Goal: Task Accomplishment & Management: Complete application form

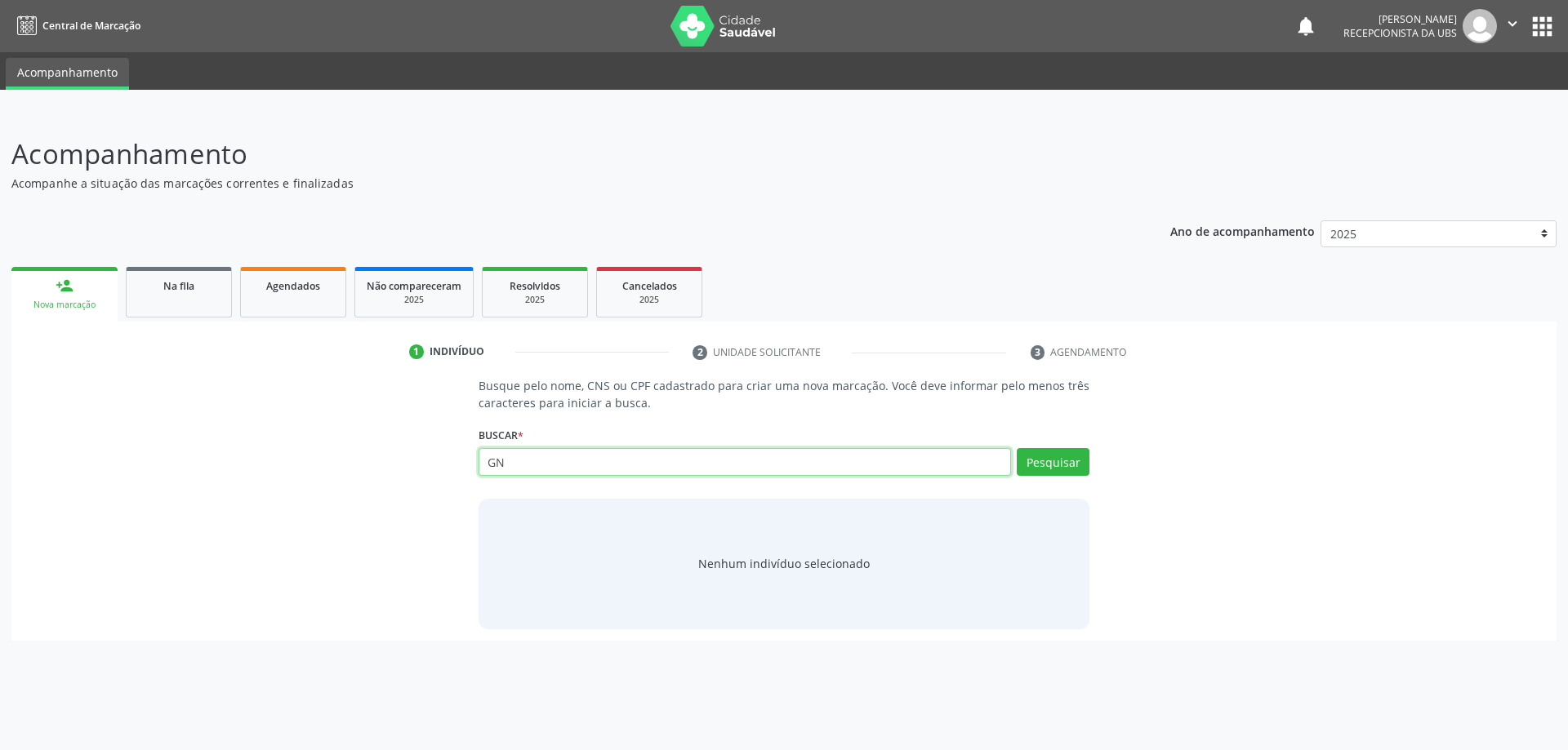
type input "G"
click at [209, 281] on div "Na fila" at bounding box center [178, 285] width 82 height 17
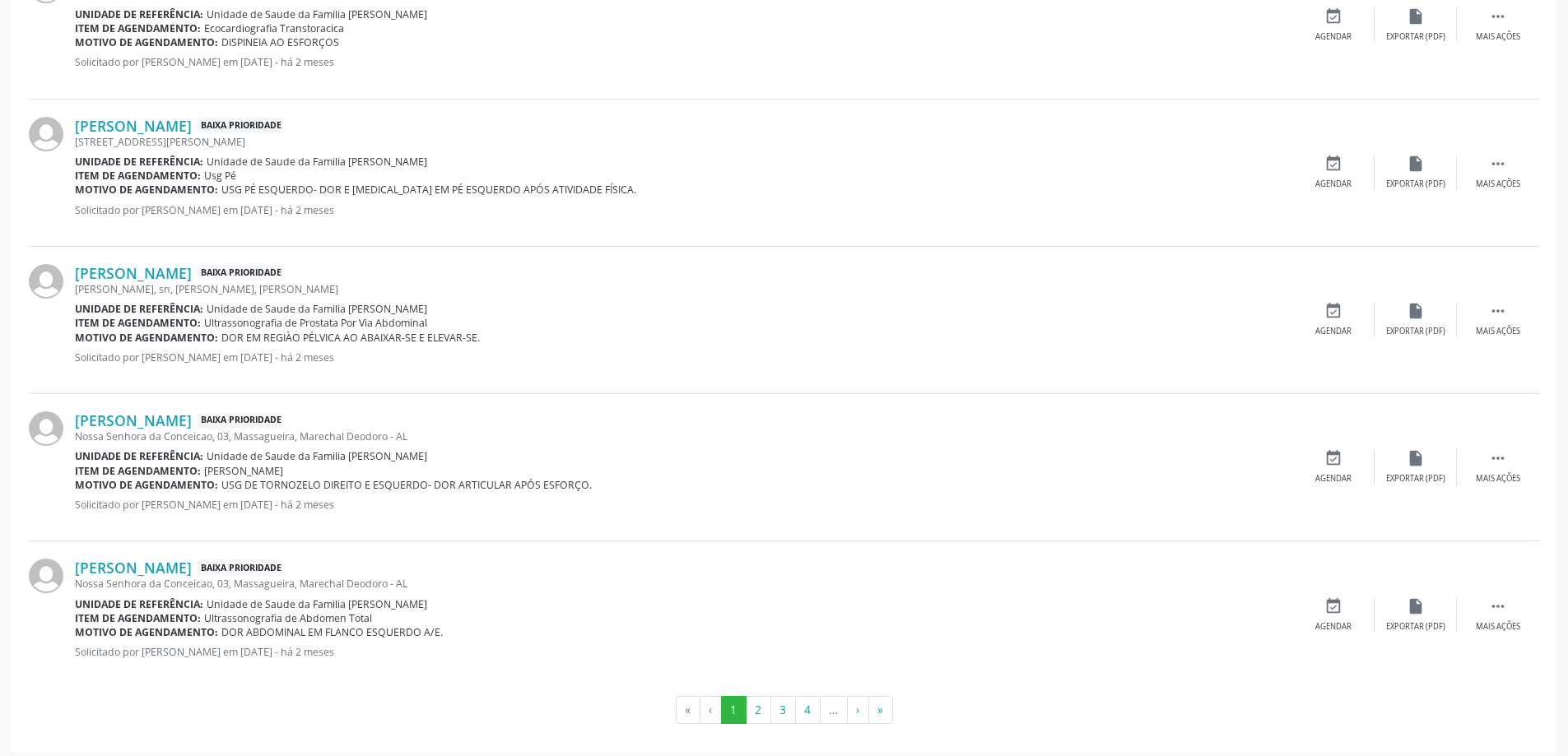
scroll to position [2047, 0]
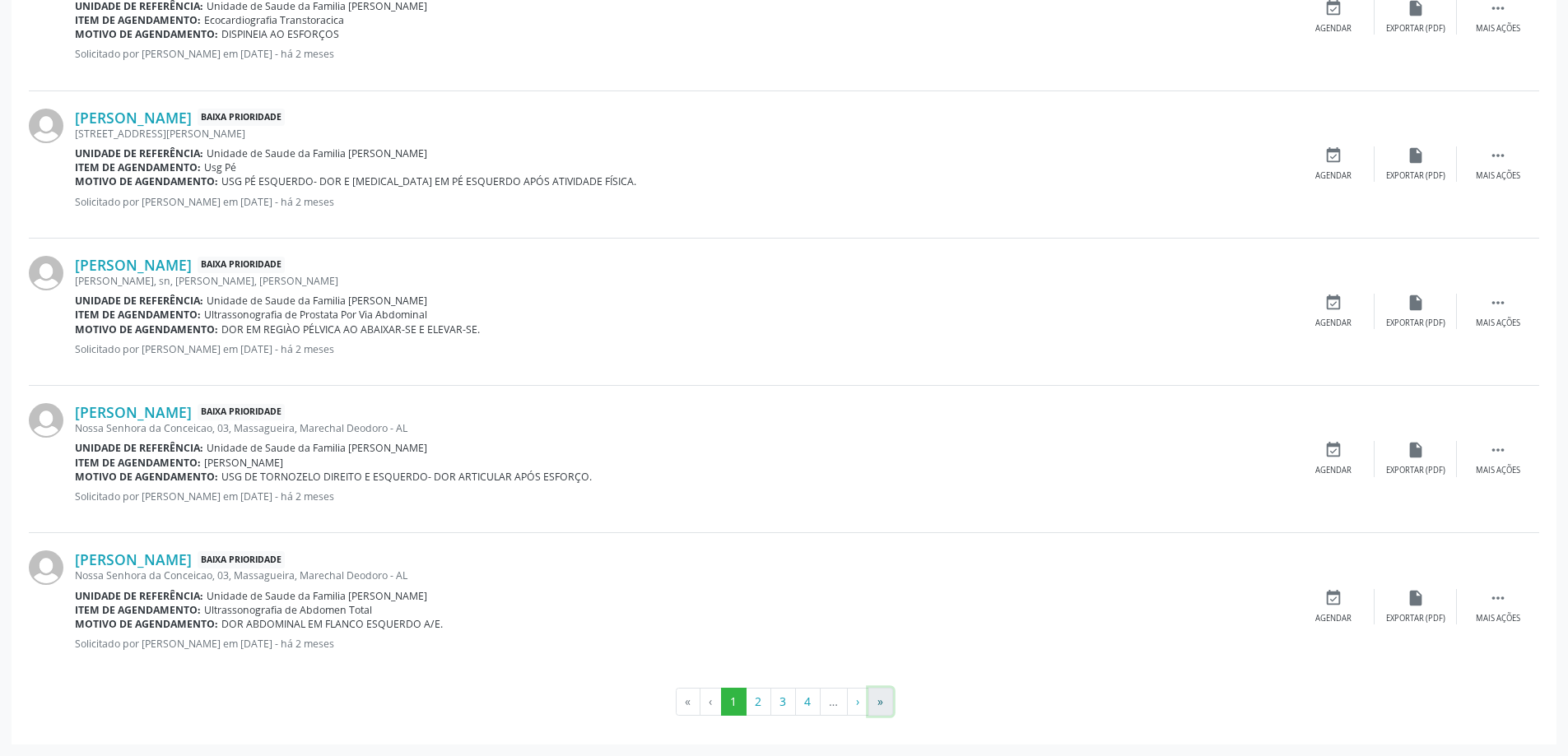
click at [880, 713] on button "»" at bounding box center [881, 702] width 25 height 28
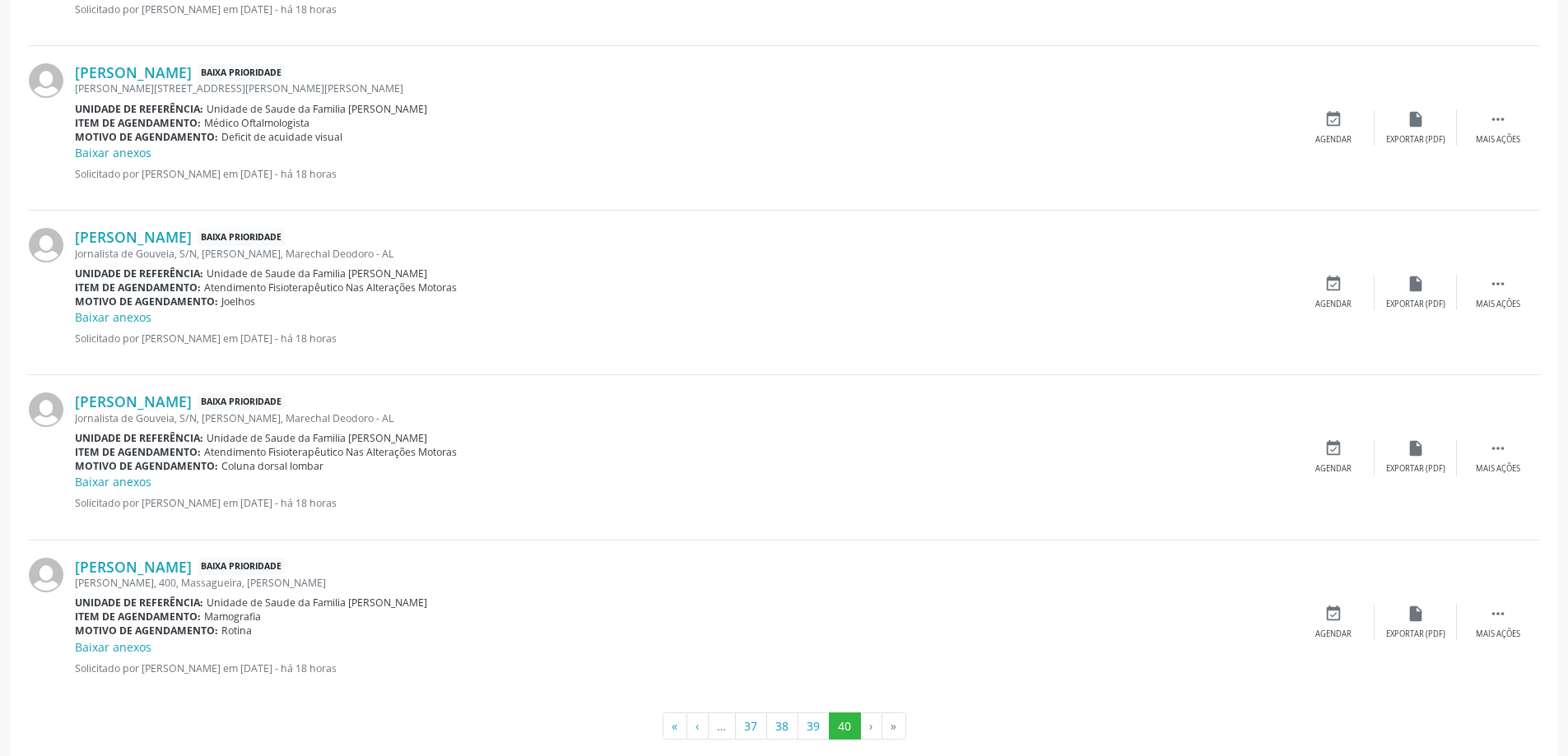
scroll to position [1138, 0]
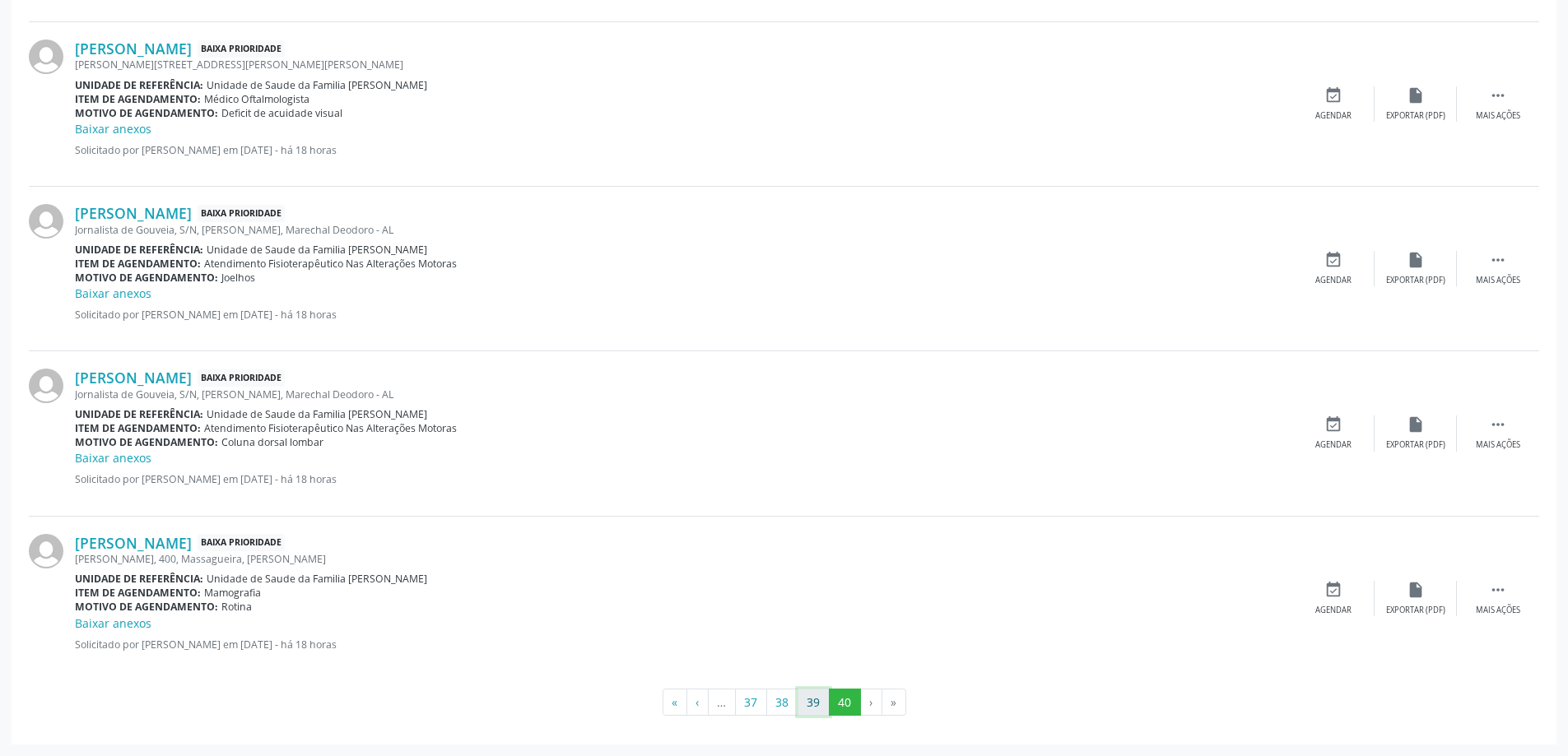
click at [808, 699] on button "39" at bounding box center [814, 703] width 32 height 28
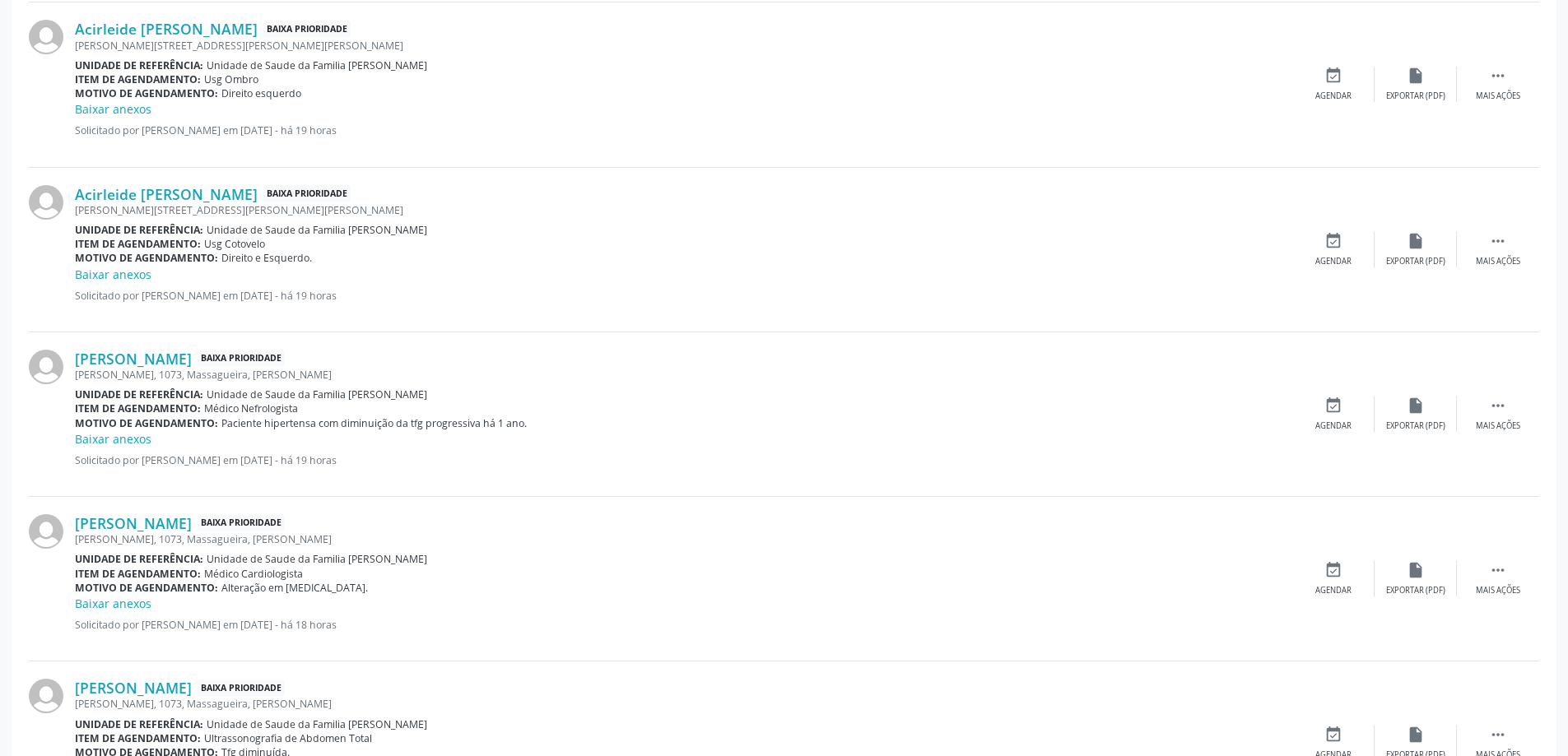
scroll to position [2306, 0]
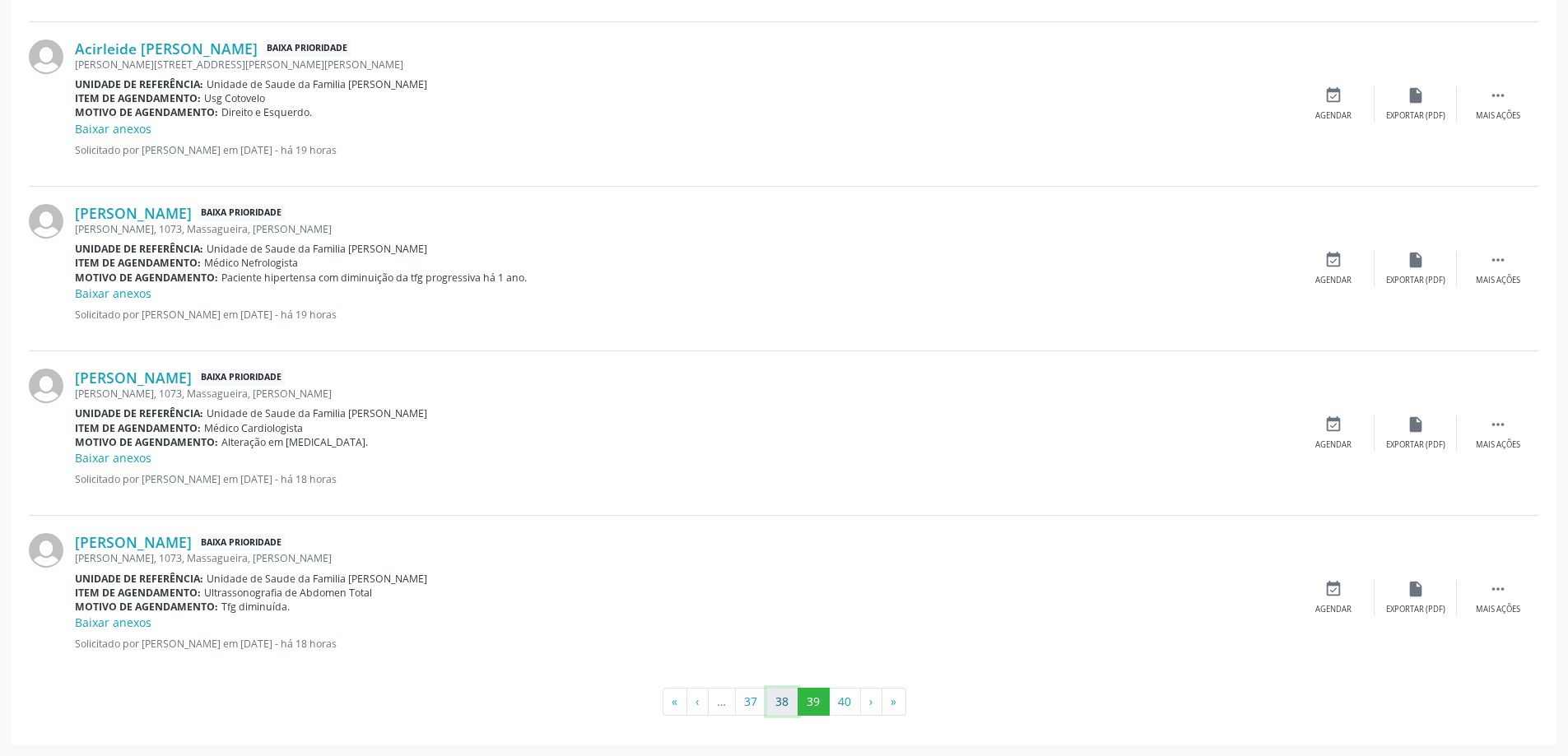
click at [773, 706] on button "38" at bounding box center [783, 702] width 32 height 28
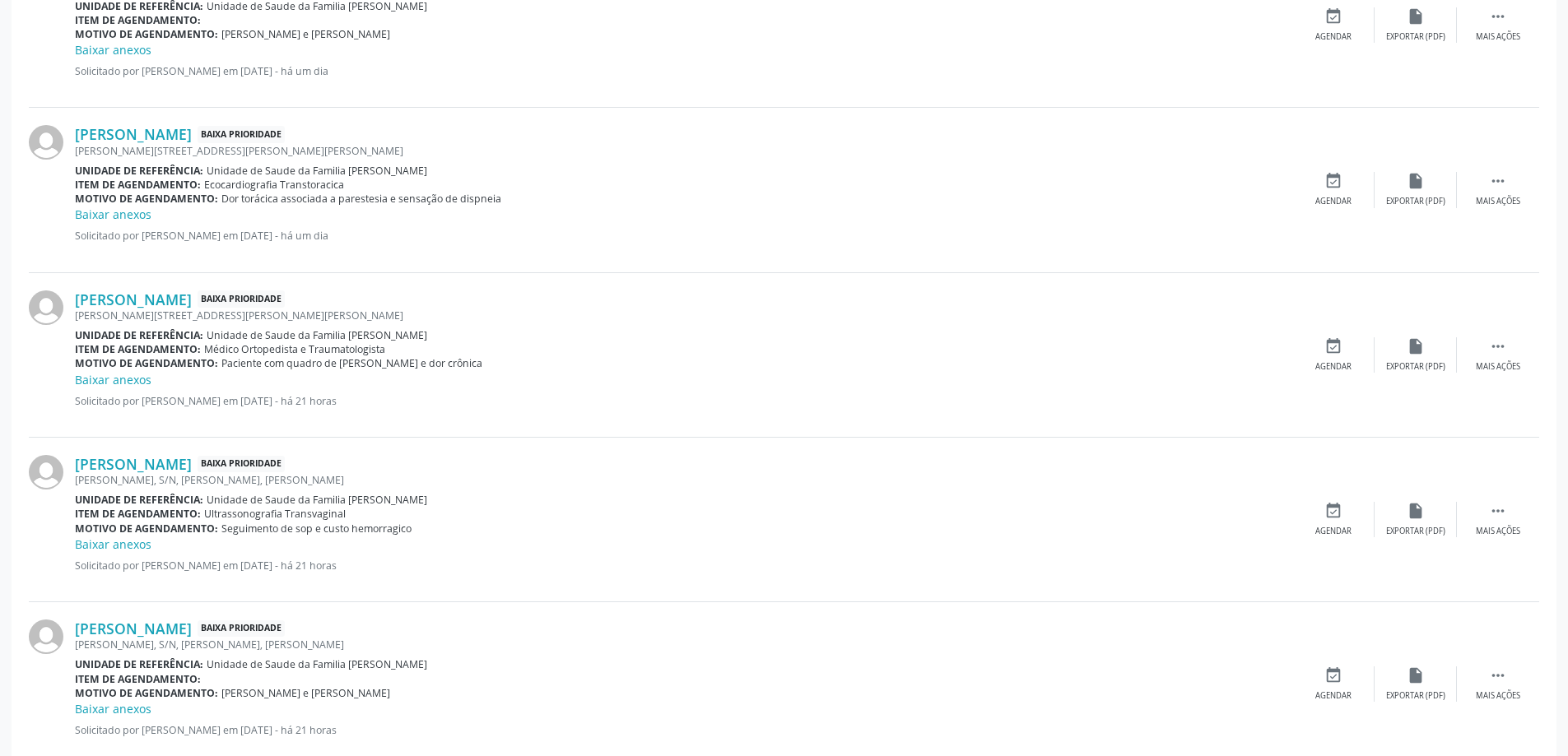
scroll to position [2292, 0]
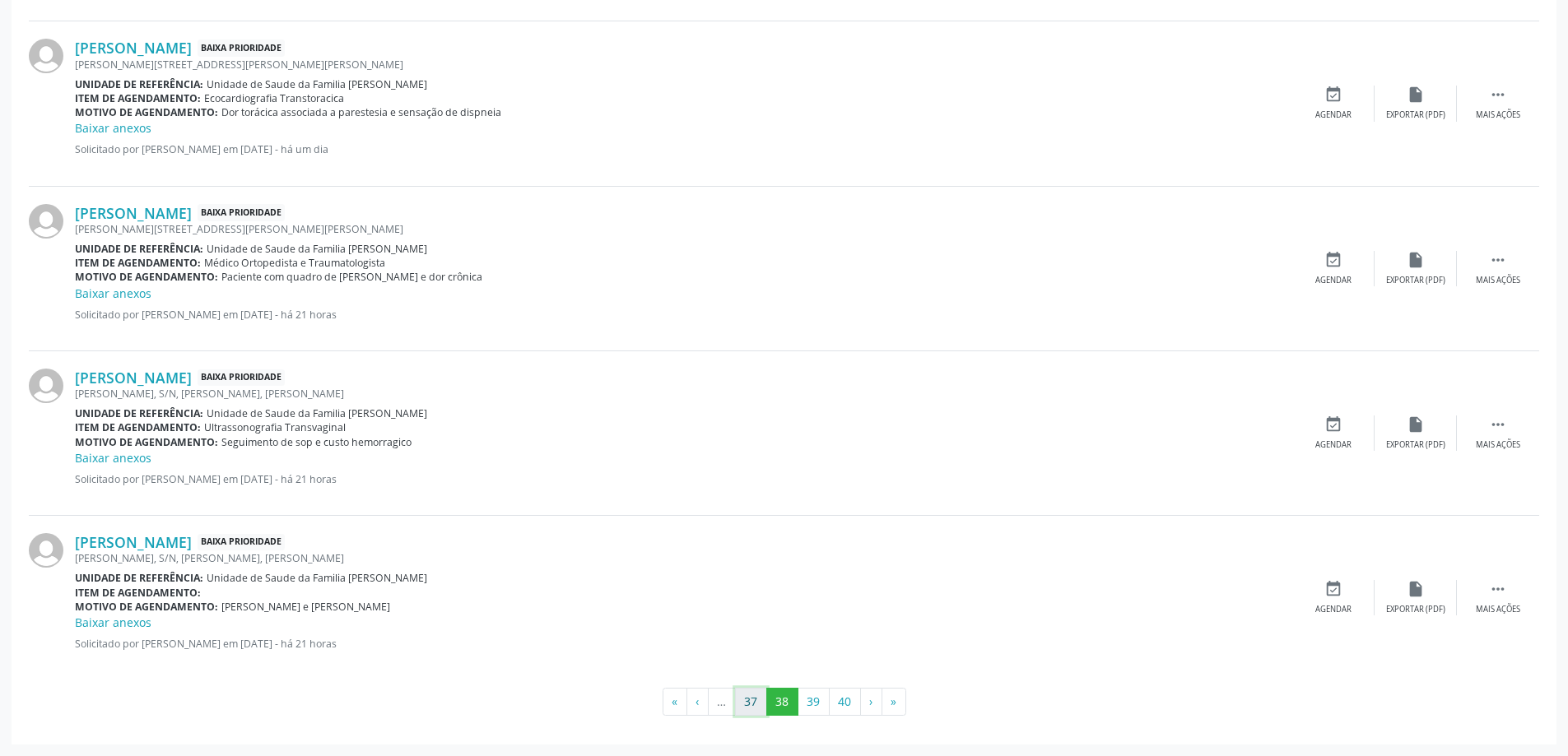
click at [750, 711] on button "37" at bounding box center [751, 702] width 32 height 28
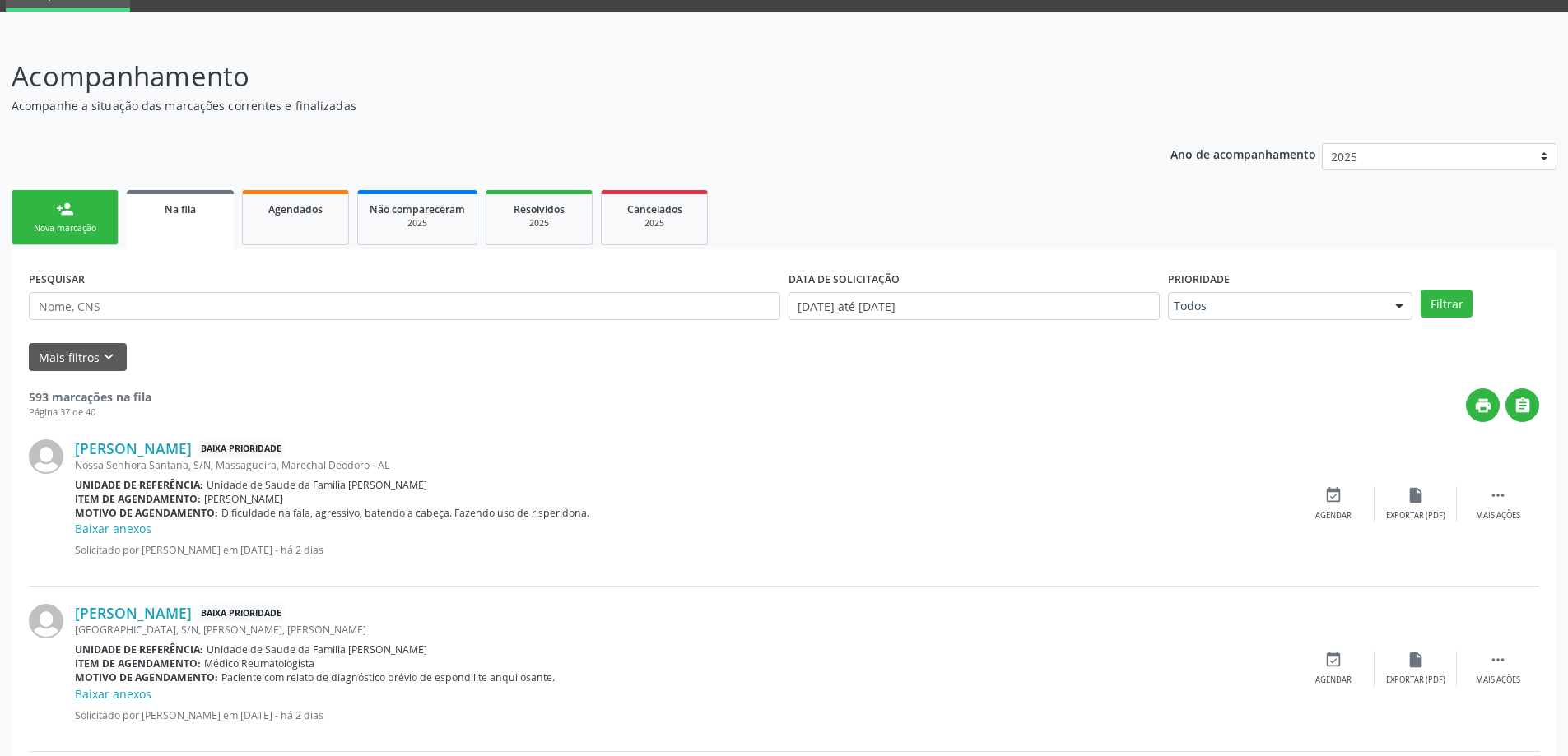
scroll to position [0, 0]
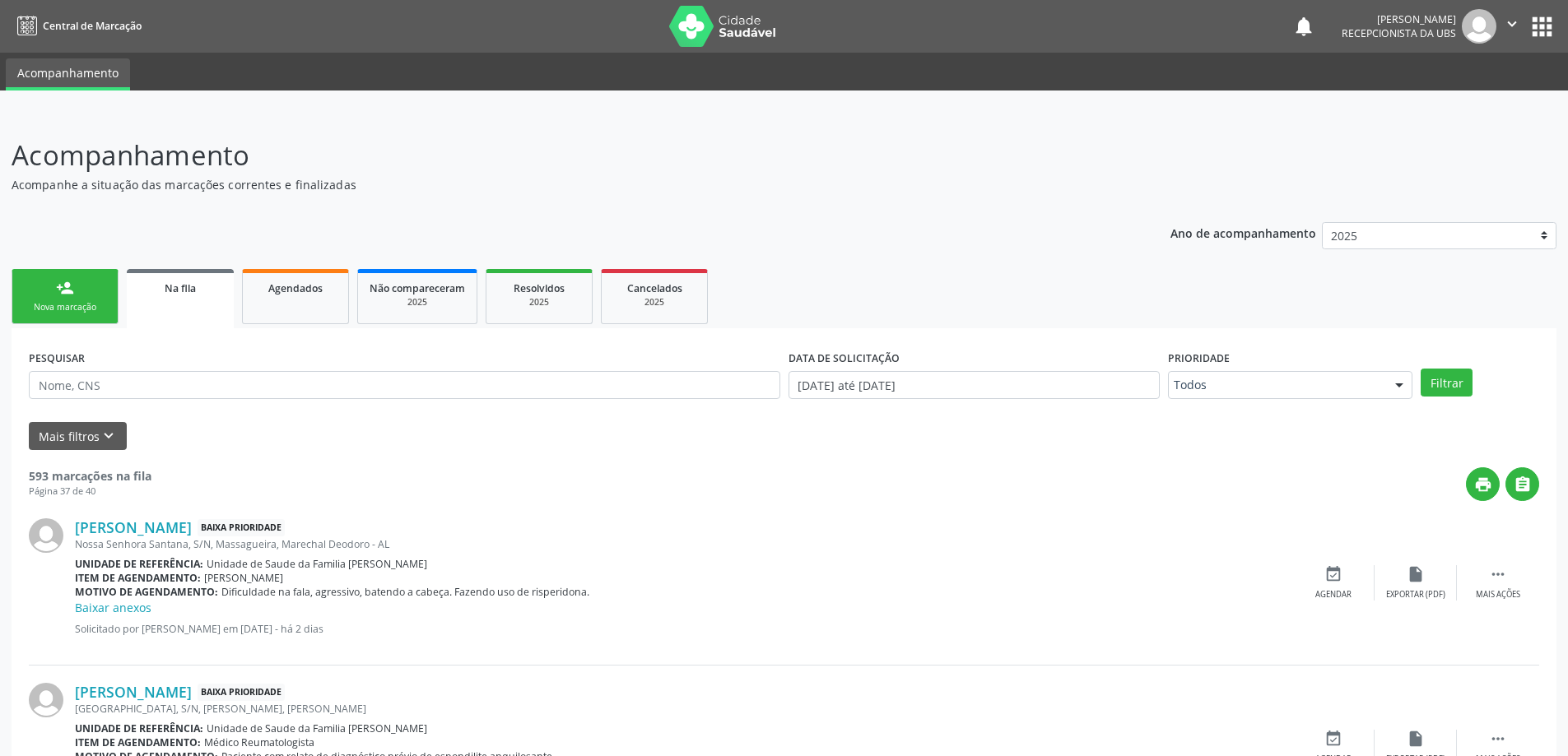
click at [42, 298] on link "person_add Nova marcação" at bounding box center [64, 297] width 107 height 55
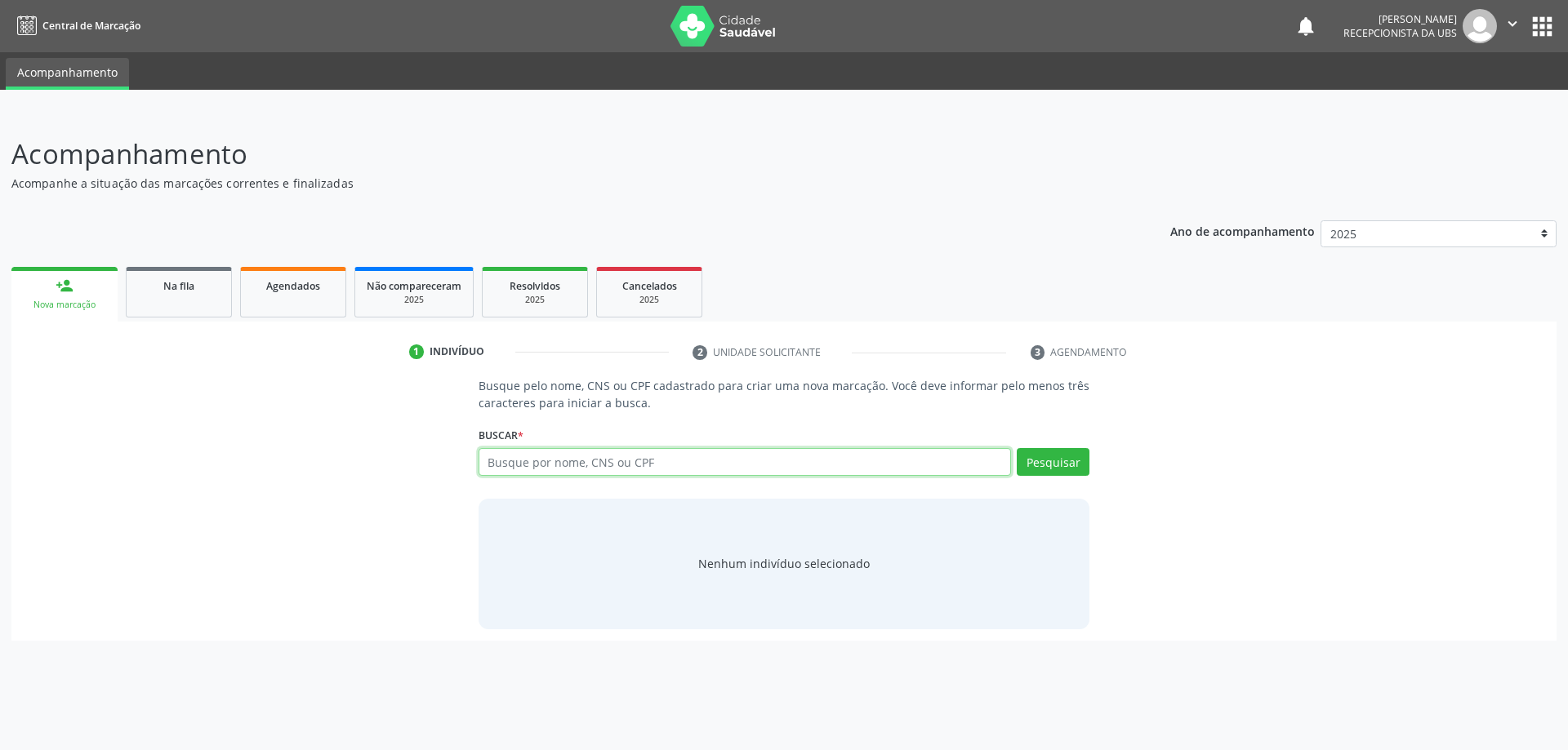
click at [493, 471] on input "text" at bounding box center [745, 462] width 534 height 28
click at [1033, 455] on button "Pesquisar" at bounding box center [1053, 462] width 73 height 28
click at [836, 461] on input "JAIRAN CHAGAS" at bounding box center [745, 462] width 534 height 28
click at [837, 453] on input "JAIRAN CHAGAS SARMENTO" at bounding box center [745, 462] width 534 height 28
type input "J"
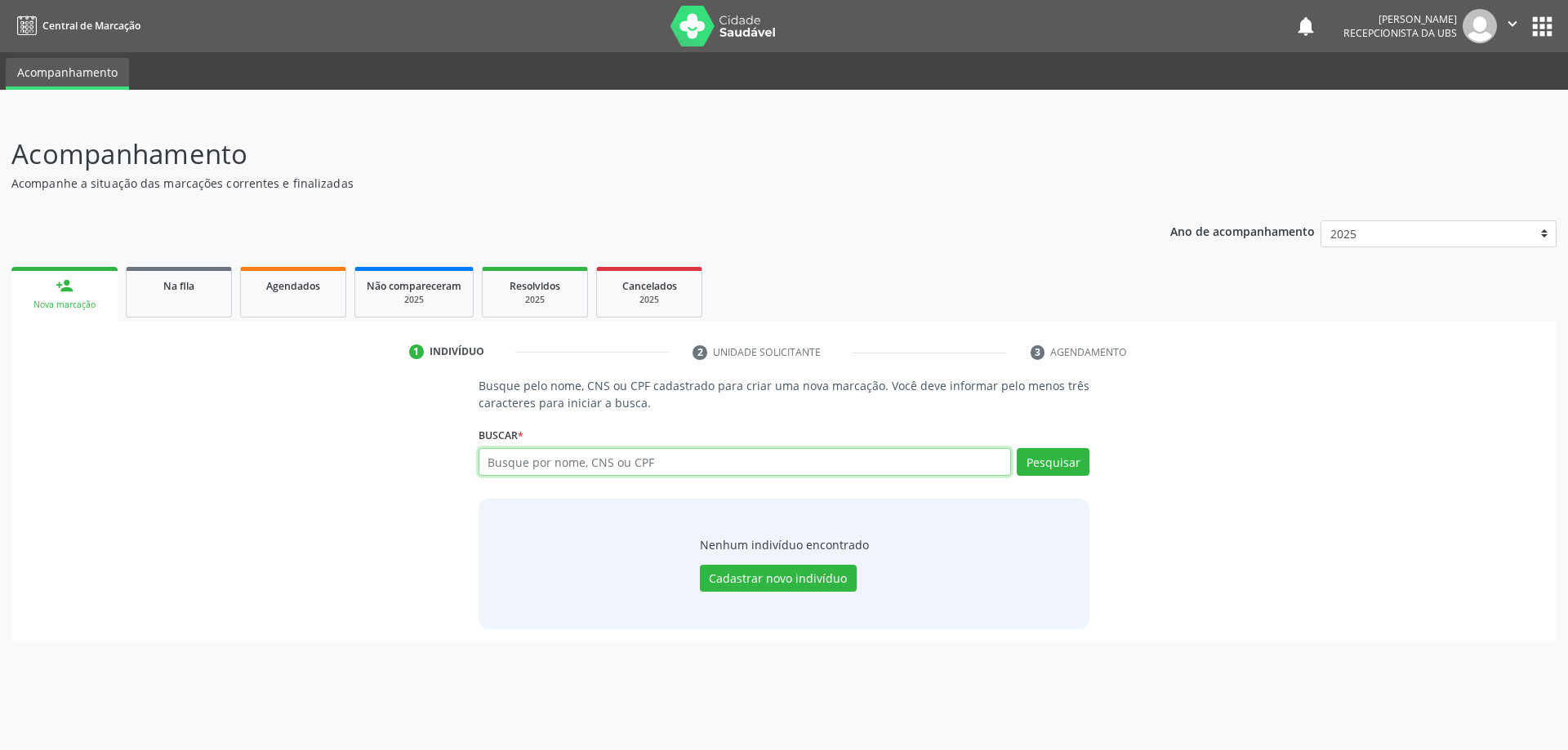
paste input "700503947002254"
click at [1033, 456] on button "Pesquisar" at bounding box center [1053, 462] width 73 height 28
click at [1043, 465] on button "Pesquisar" at bounding box center [1053, 462] width 73 height 28
click at [1003, 468] on input "700503947002254" at bounding box center [745, 462] width 534 height 28
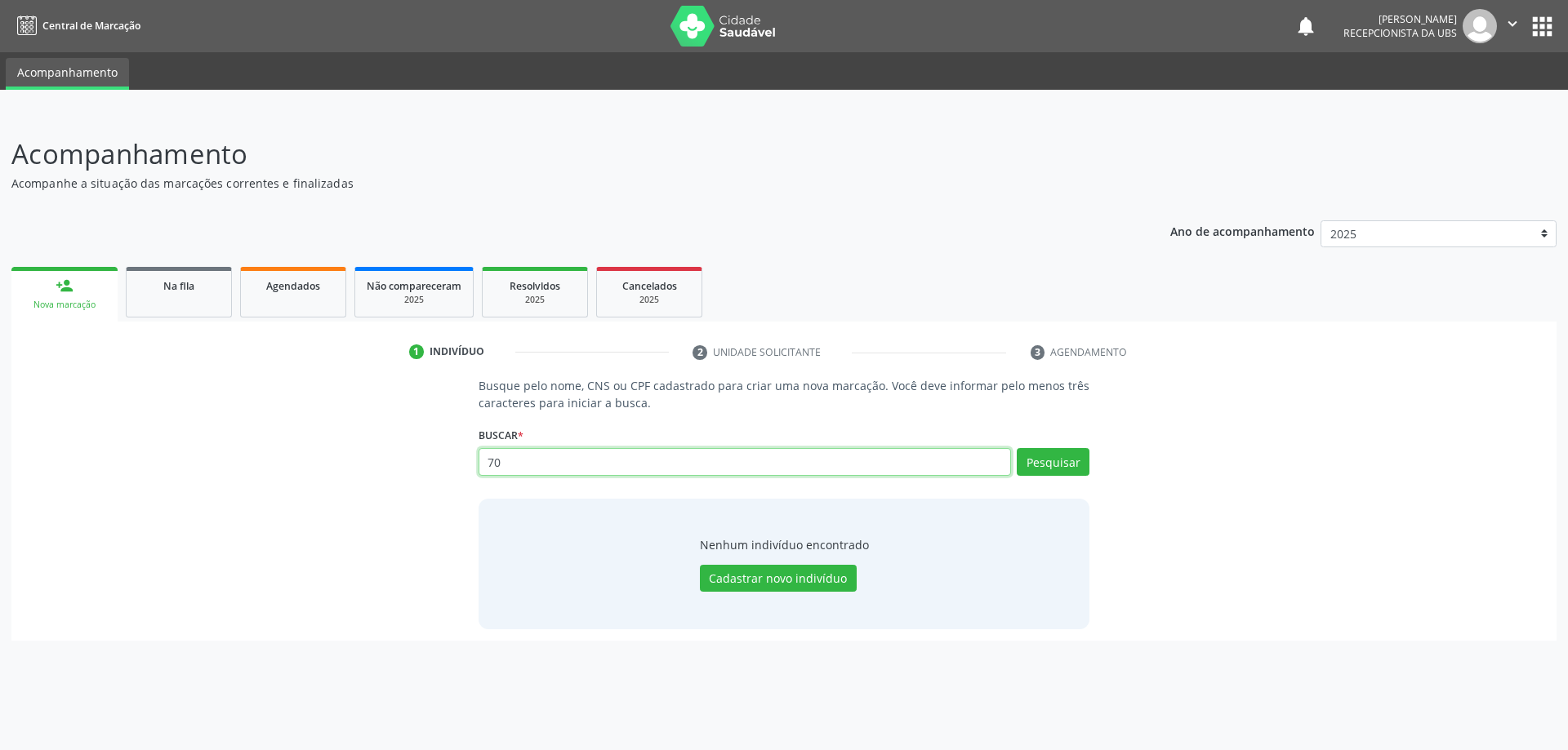
type input "7"
type input "14178670433"
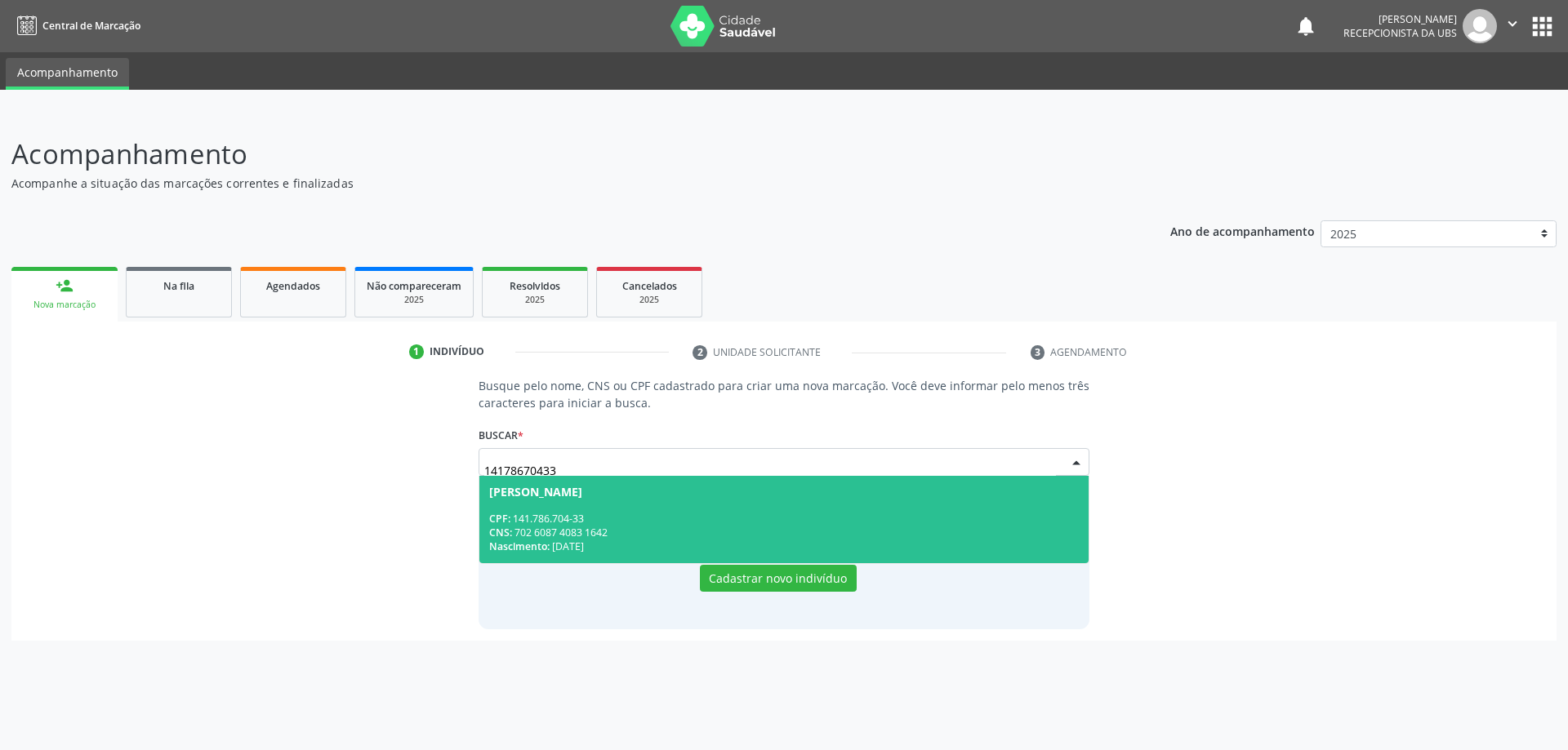
click at [811, 519] on div "CPF: 141.786.704-33" at bounding box center [785, 518] width 591 height 14
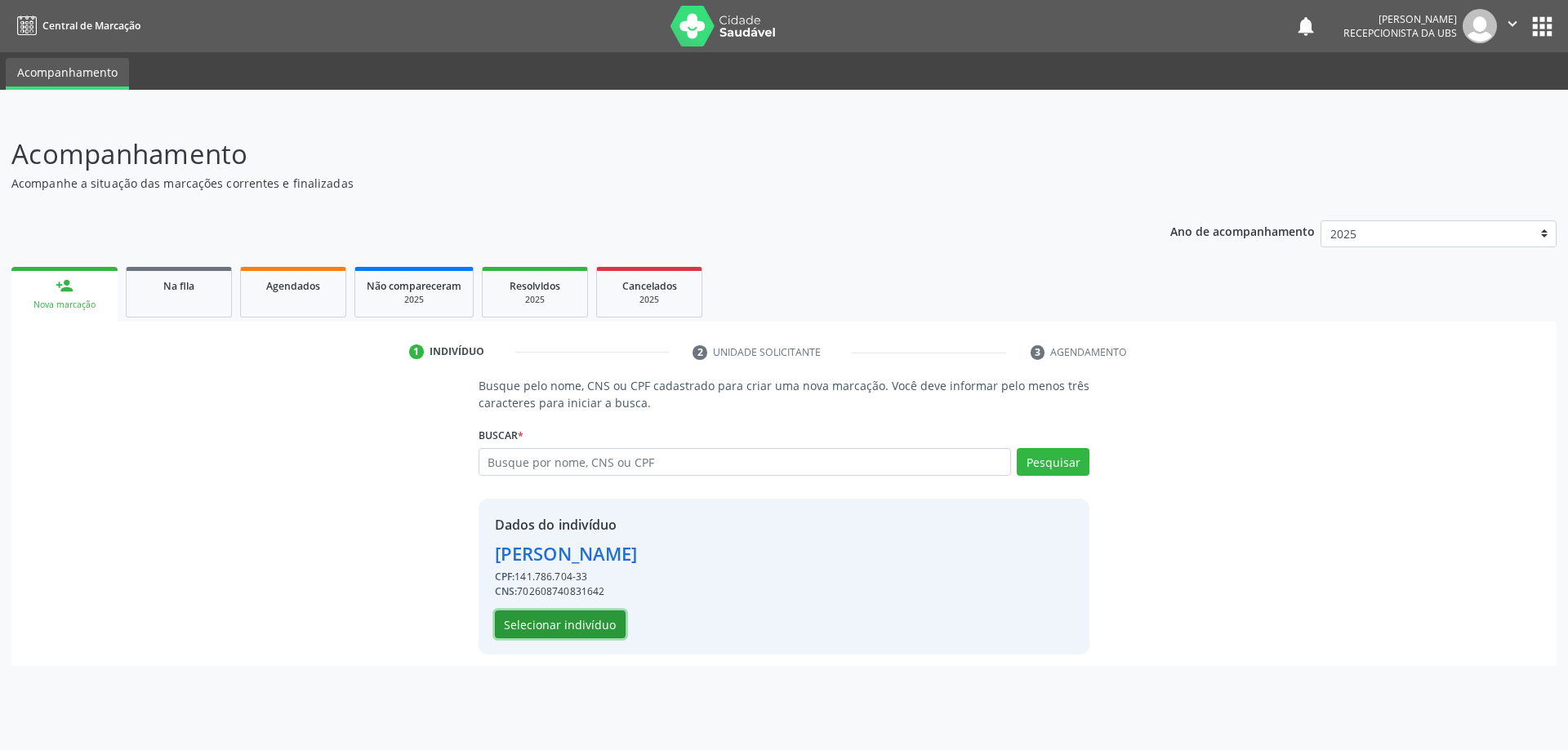
click at [609, 633] on button "Selecionar indivíduo" at bounding box center [560, 624] width 130 height 28
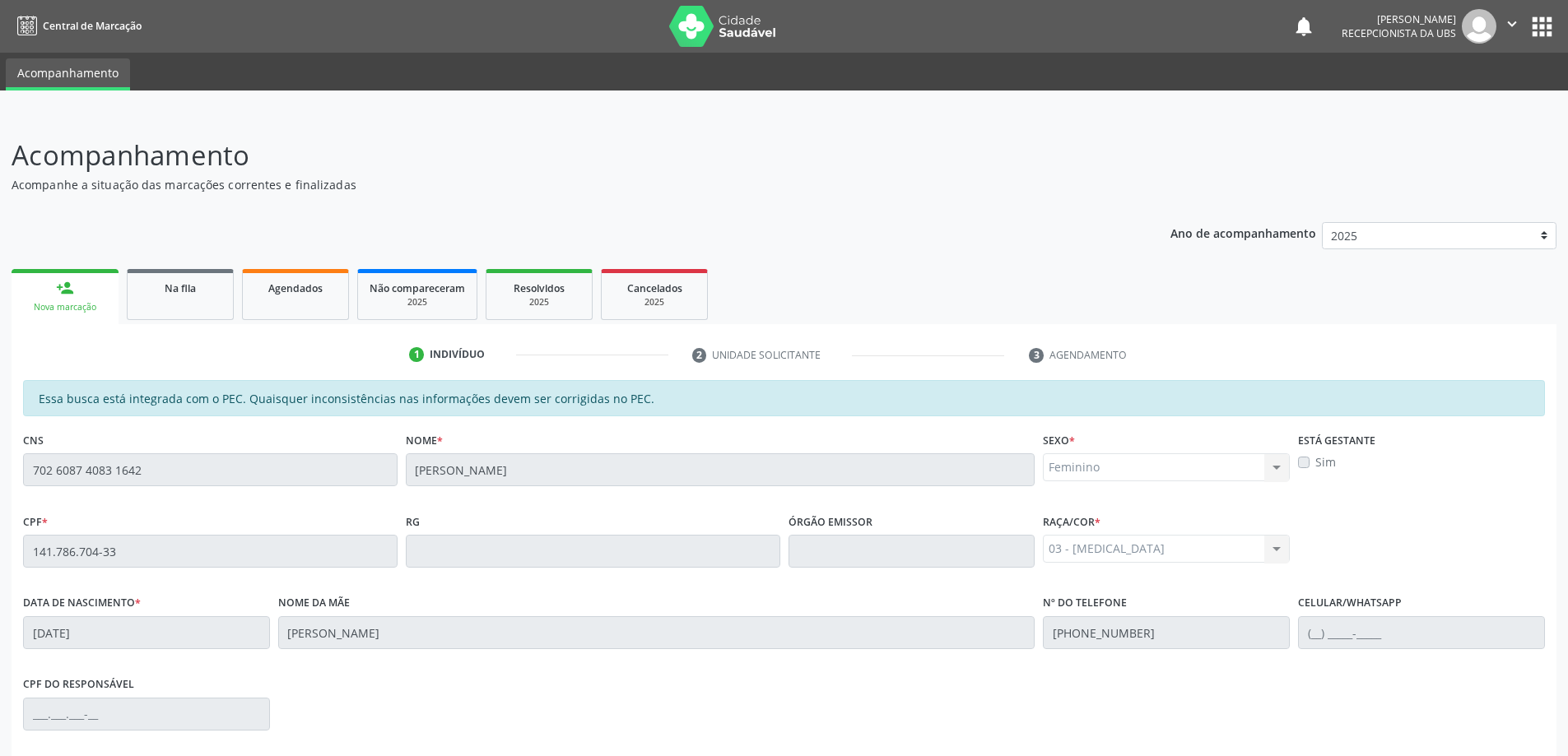
scroll to position [207, 0]
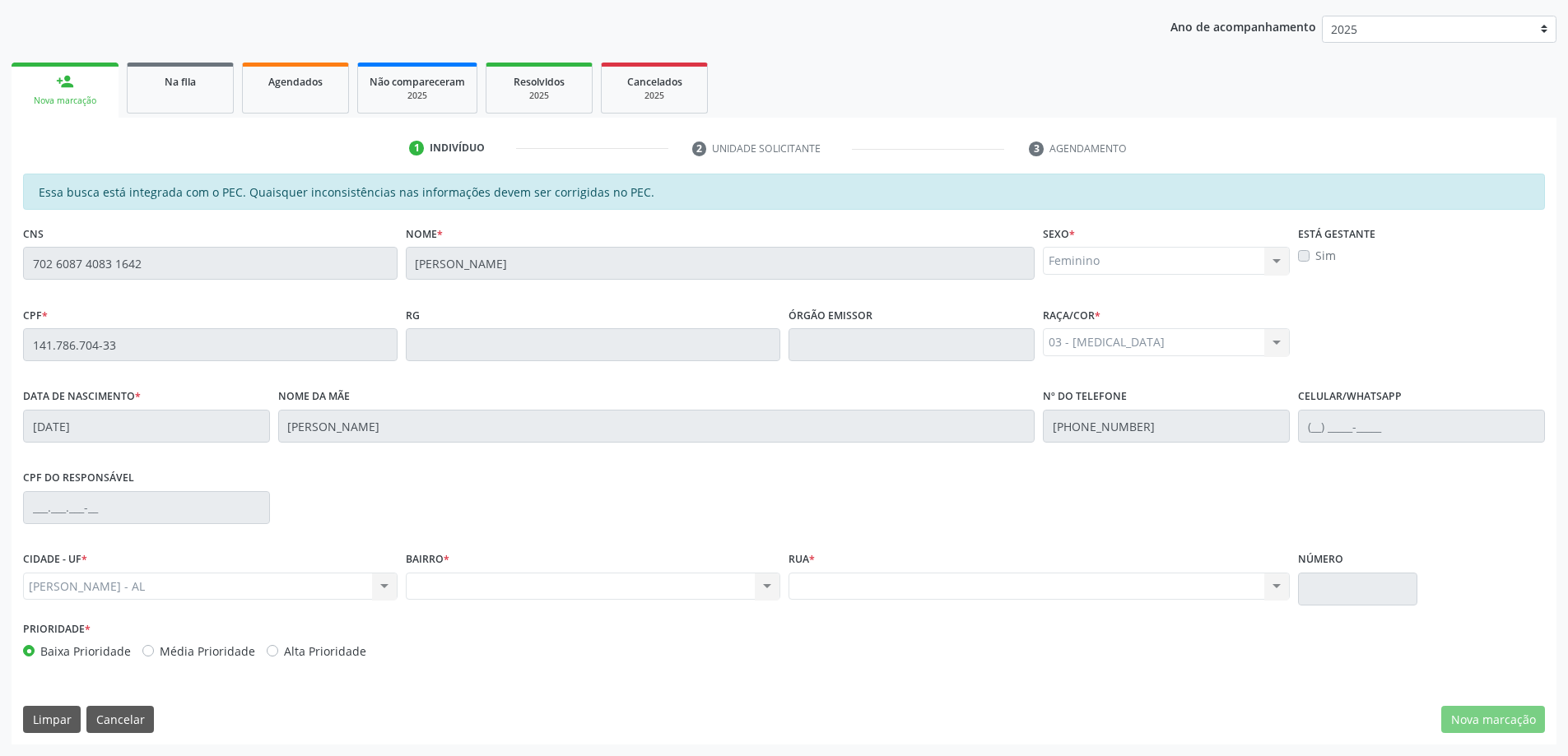
click at [641, 596] on div "Nenhum resultado encontrado para: " " Não há nenhuma opção para ser exibida." at bounding box center [593, 587] width 374 height 28
click at [767, 590] on div "Nenhum resultado encontrado para: " " Não há nenhuma opção para ser exibida." at bounding box center [593, 587] width 374 height 28
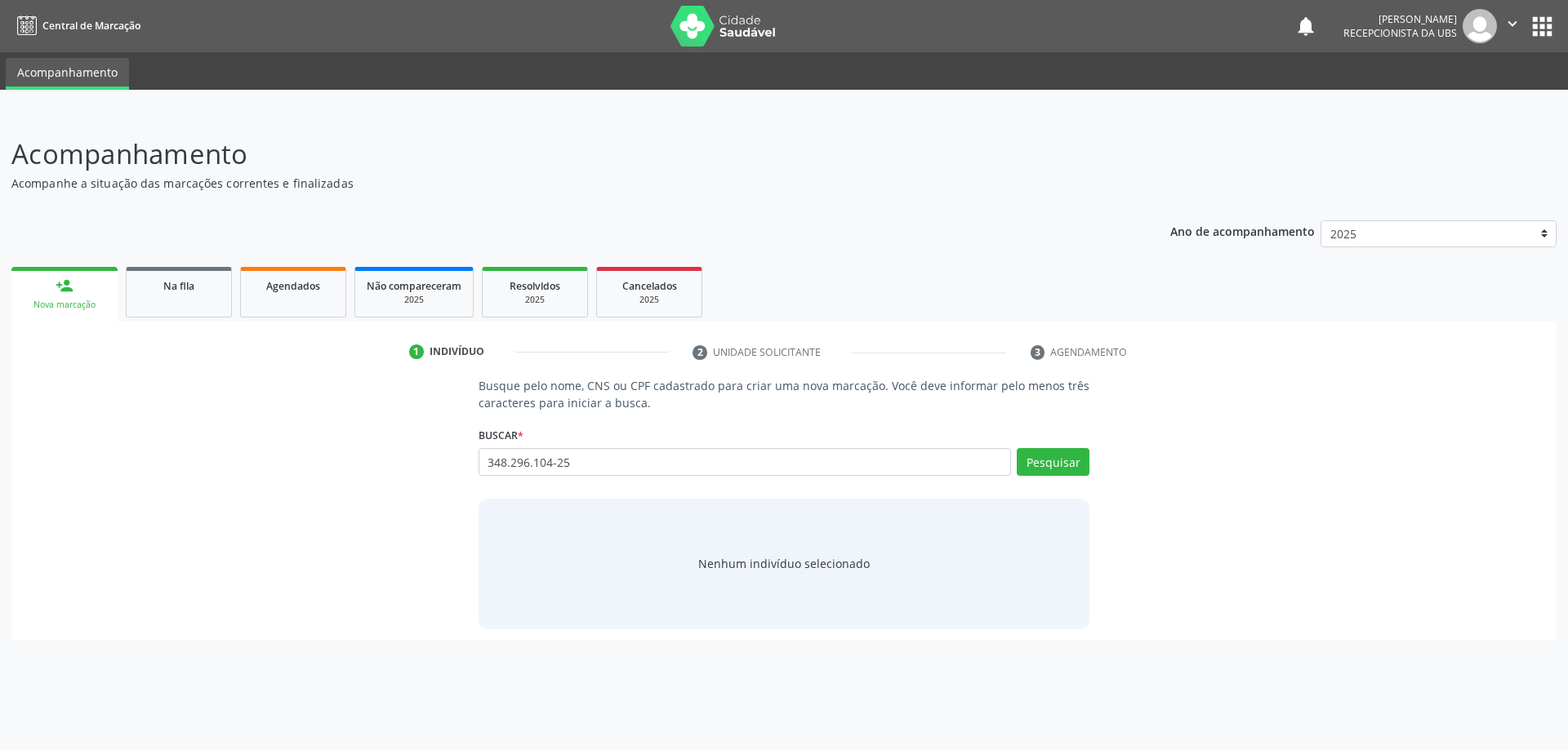
type input "348.296.104-25"
click at [197, 298] on link "Na fila" at bounding box center [178, 292] width 106 height 51
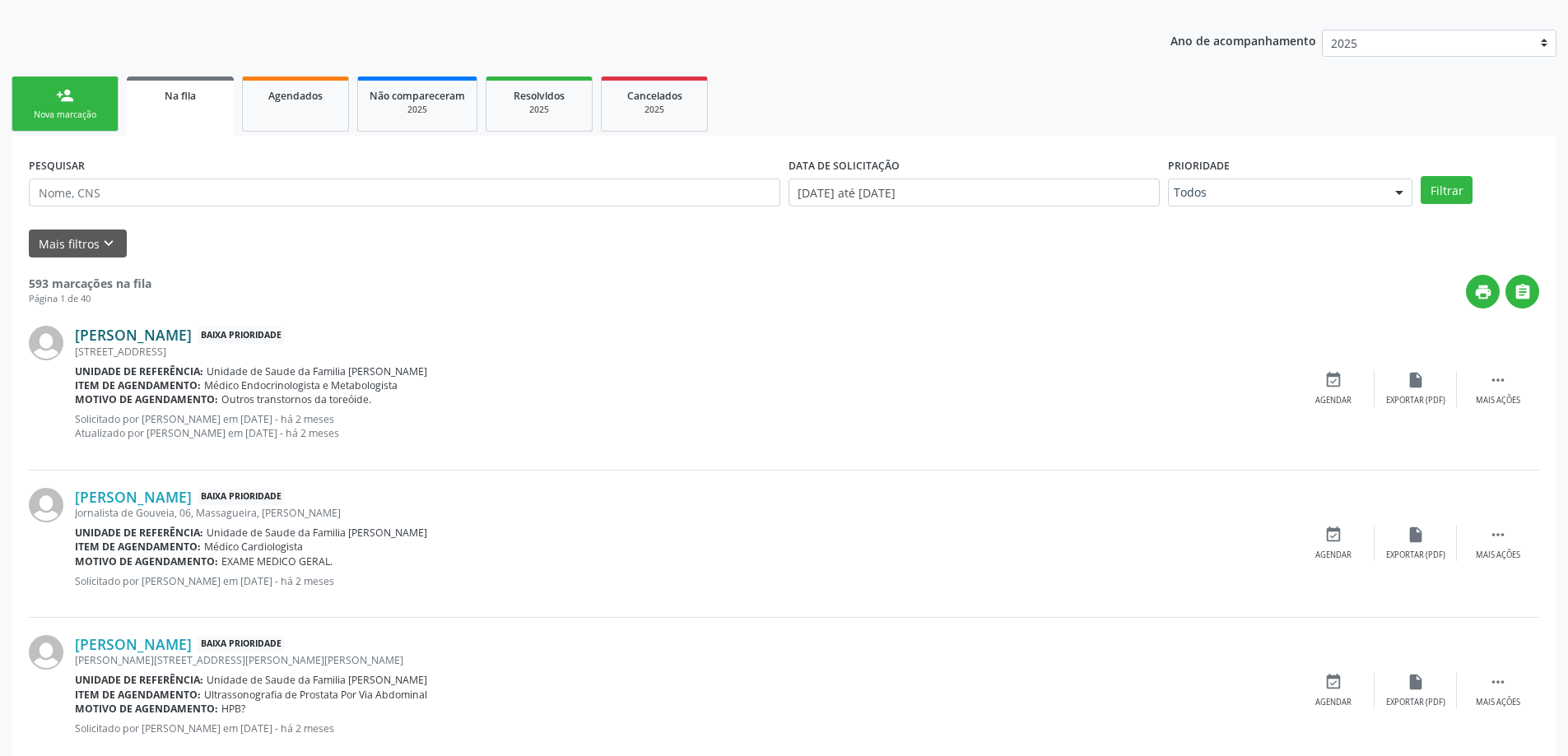
scroll to position [154, 0]
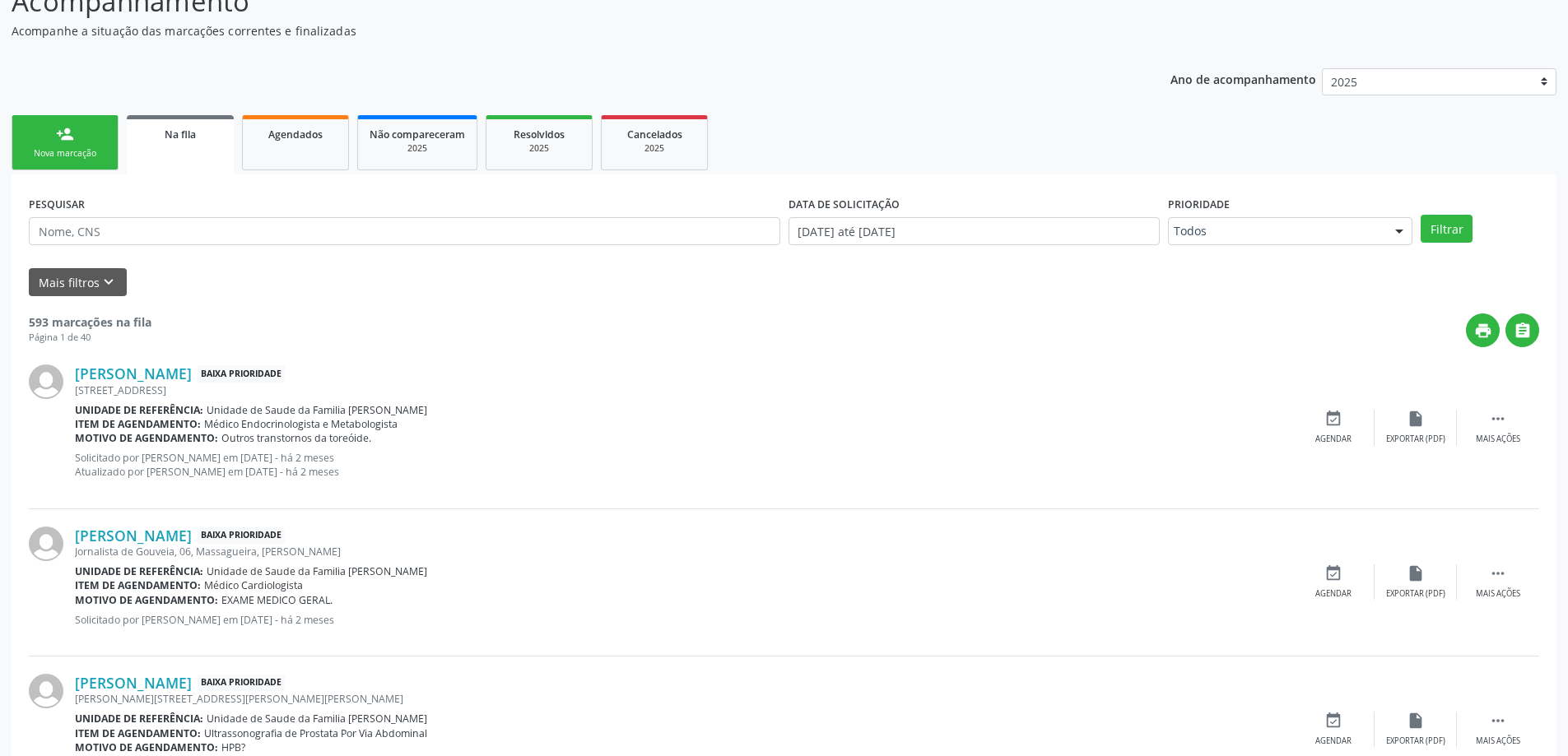
click at [303, 162] on link "Agendados" at bounding box center [295, 143] width 107 height 55
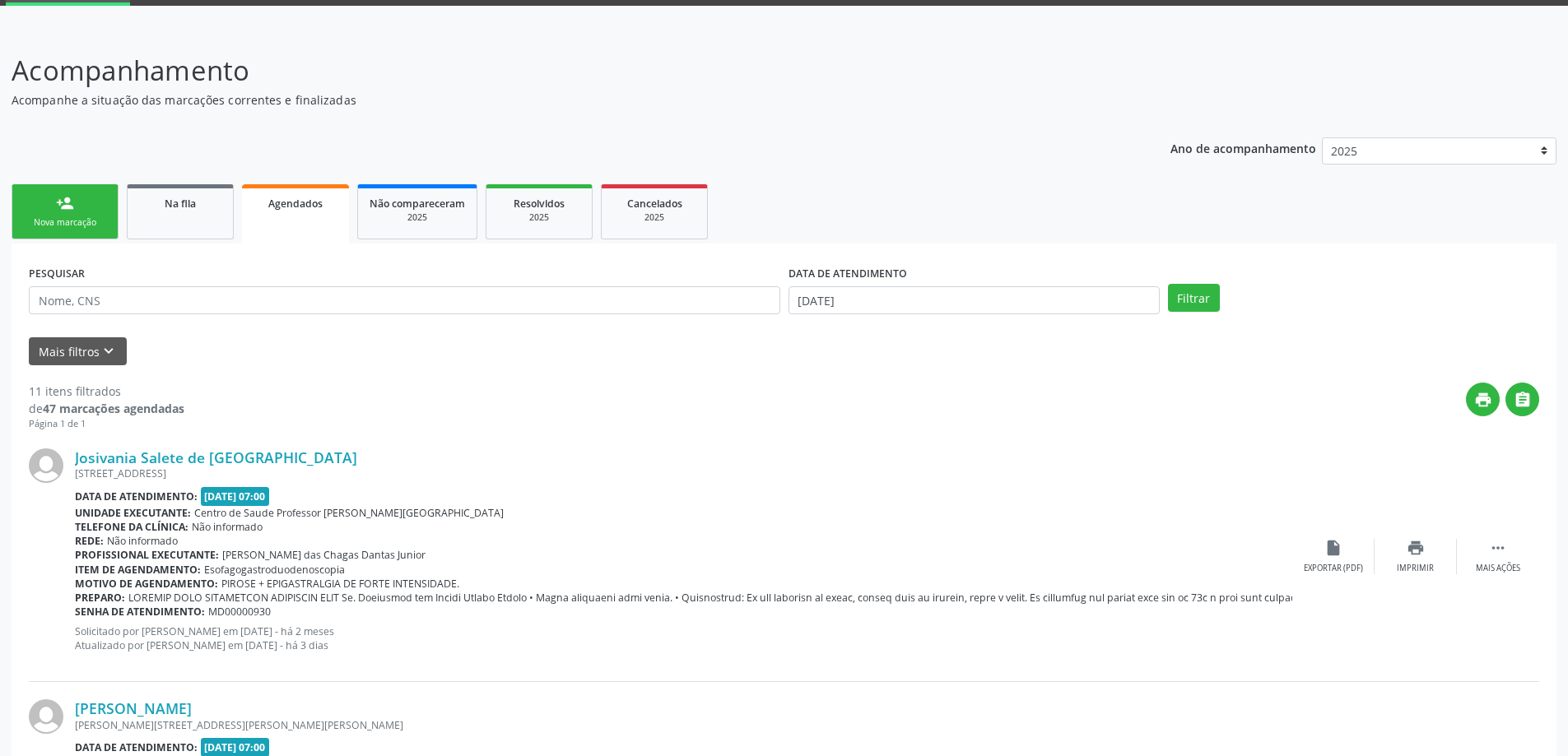
scroll to position [82, 0]
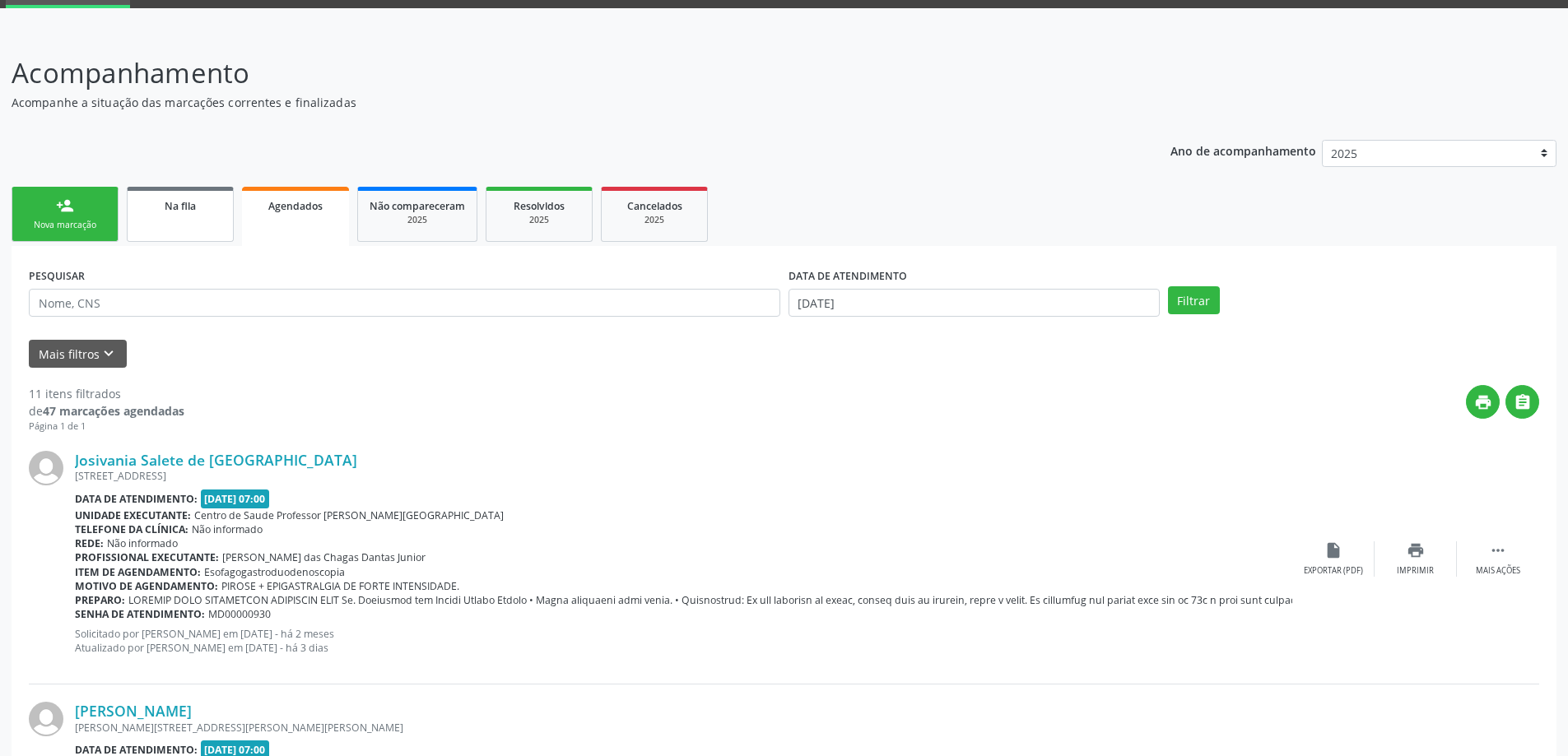
click at [204, 215] on link "Na fila" at bounding box center [180, 215] width 107 height 55
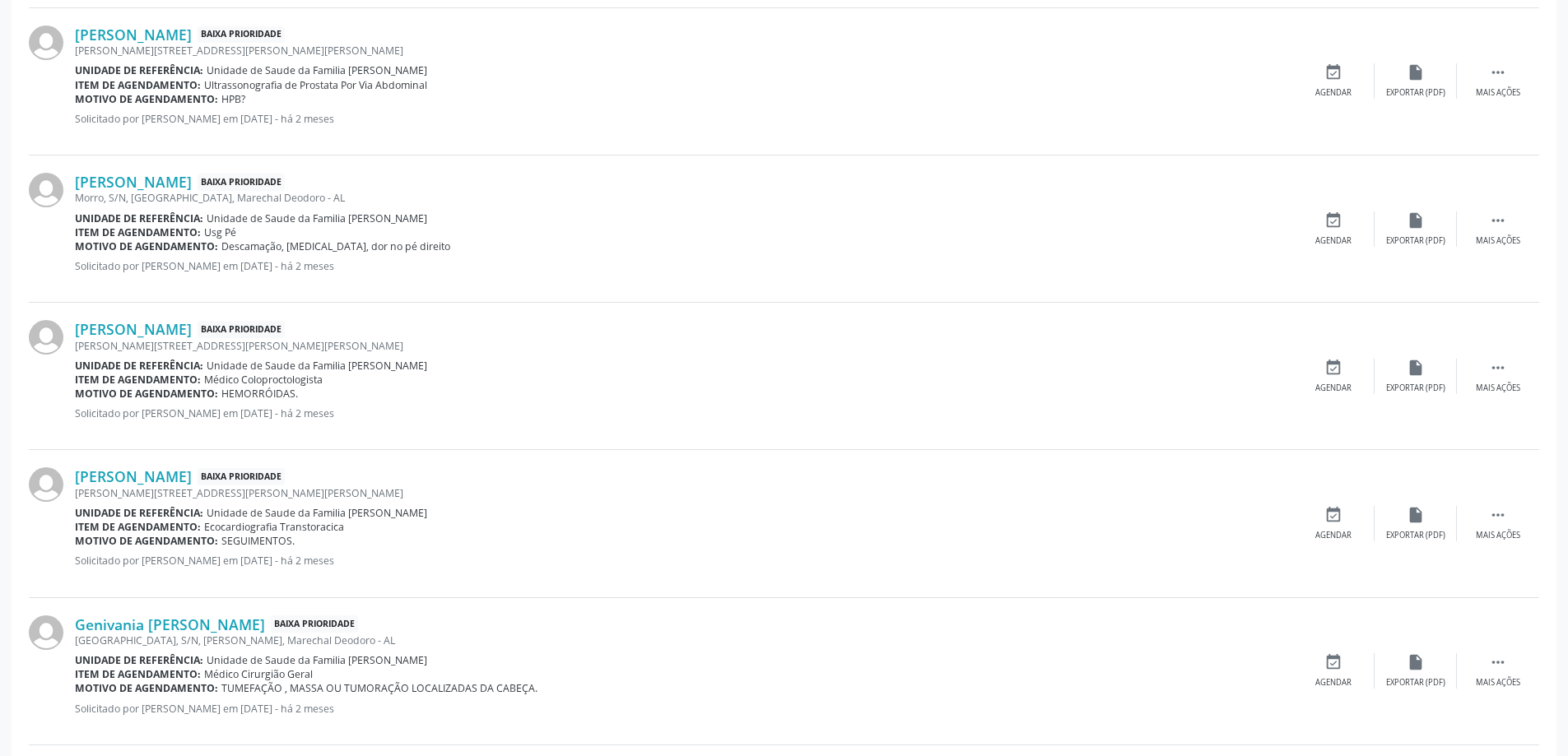
scroll to position [823, 0]
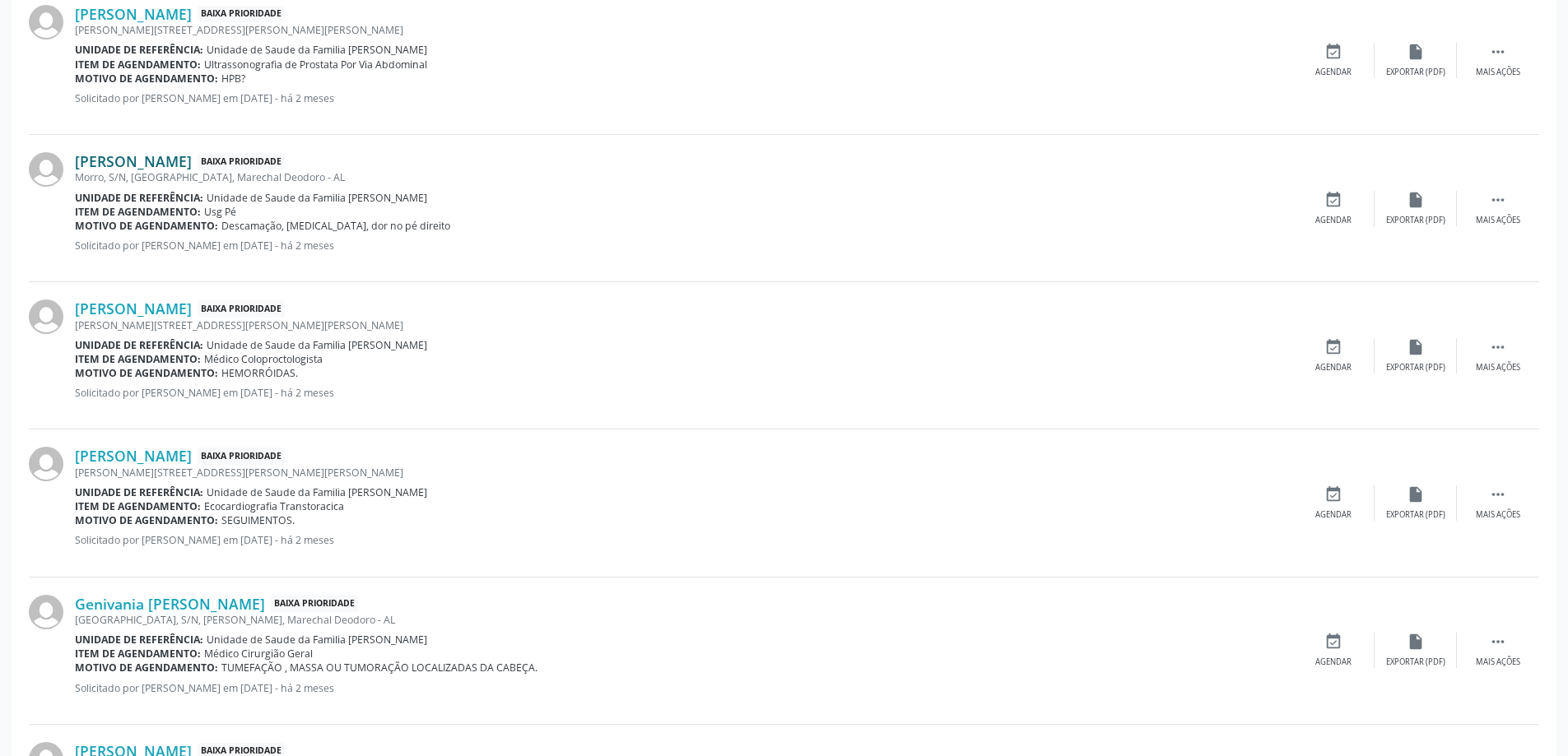
click at [192, 169] on link "[PERSON_NAME]" at bounding box center [133, 161] width 117 height 18
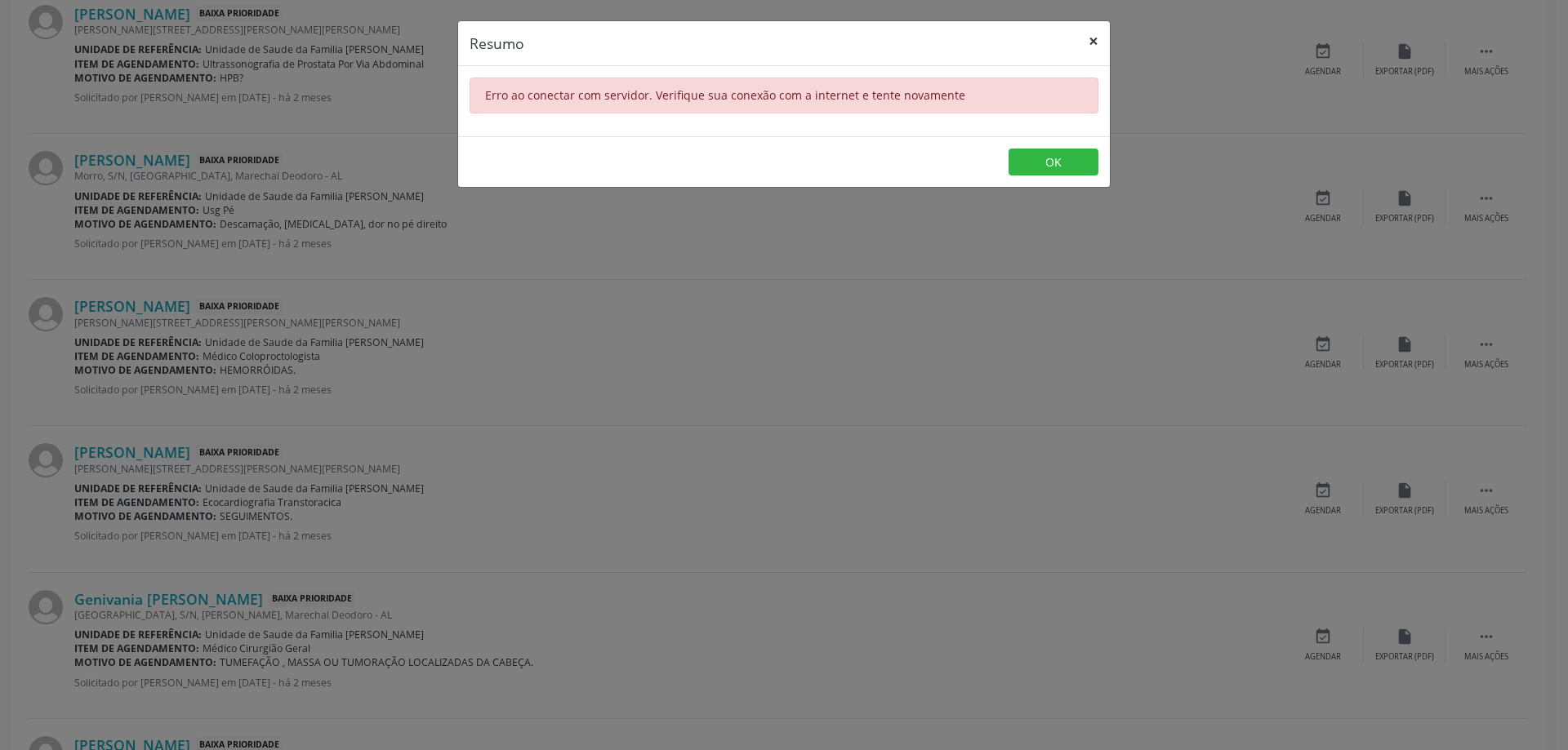
click at [1084, 46] on button "×" at bounding box center [1093, 41] width 33 height 40
